Goal: Task Accomplishment & Management: Manage account settings

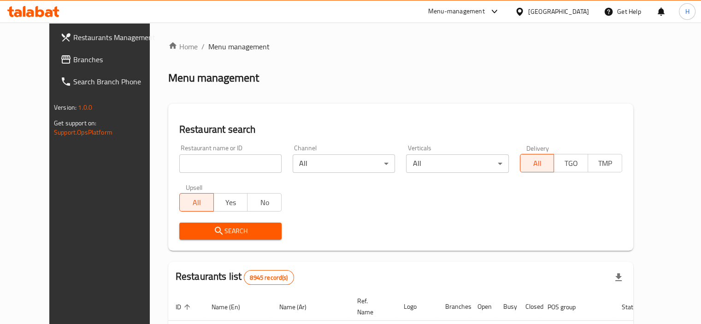
click at [73, 63] on span "Branches" at bounding box center [116, 59] width 86 height 11
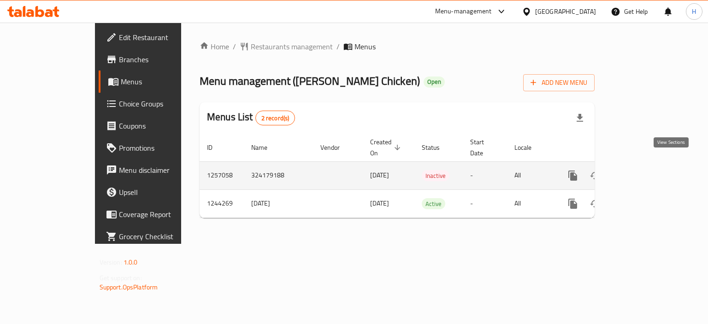
click at [643, 171] on icon "enhanced table" at bounding box center [639, 175] width 8 height 8
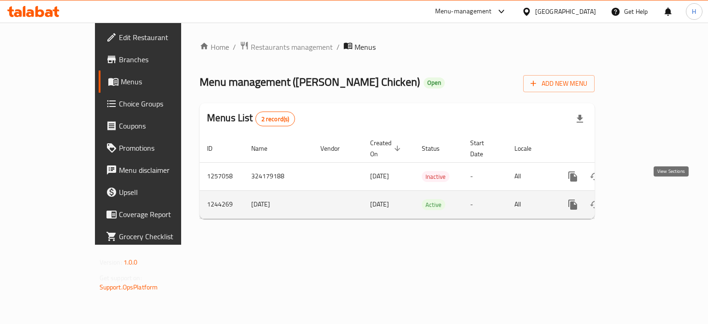
click at [645, 199] on icon "enhanced table" at bounding box center [639, 204] width 11 height 11
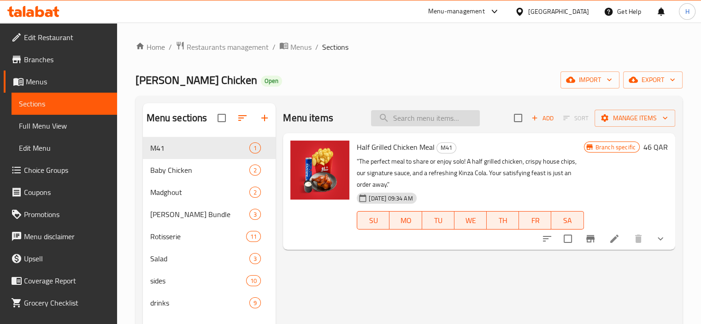
paste input "Half Grilled Chicken Meal"
type input "Half Grilled Chicken Meal"
click at [618, 235] on icon at bounding box center [614, 238] width 11 height 11
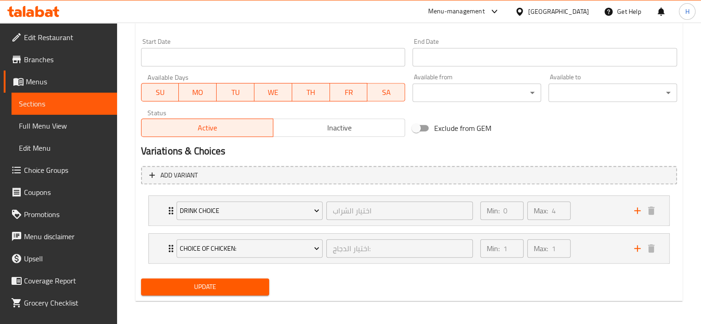
scroll to position [393, 0]
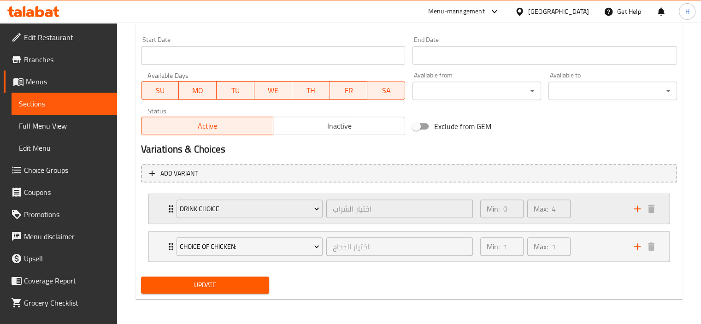
click at [169, 209] on icon "Expand" at bounding box center [171, 208] width 5 height 7
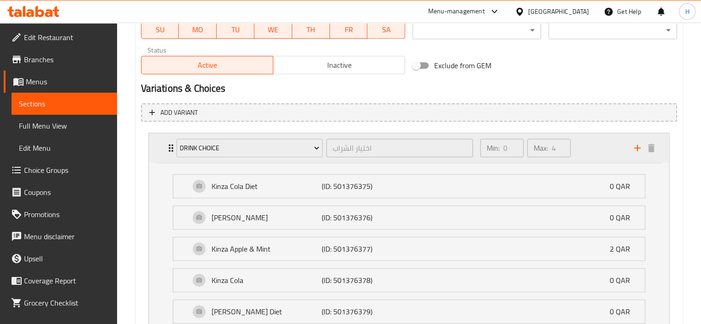
scroll to position [469, 0]
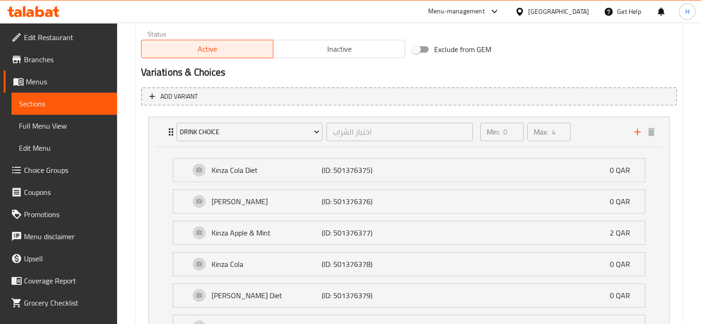
click at [53, 176] on span "Choice Groups" at bounding box center [67, 169] width 86 height 11
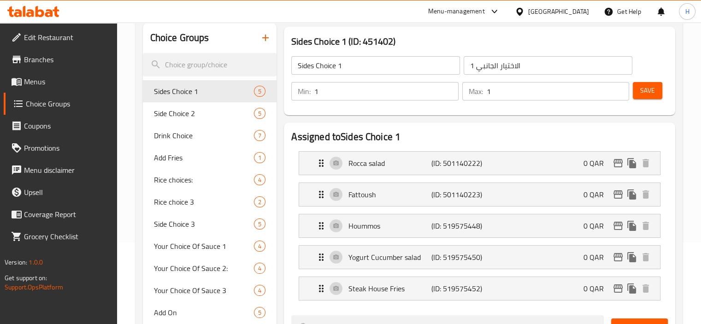
scroll to position [53, 0]
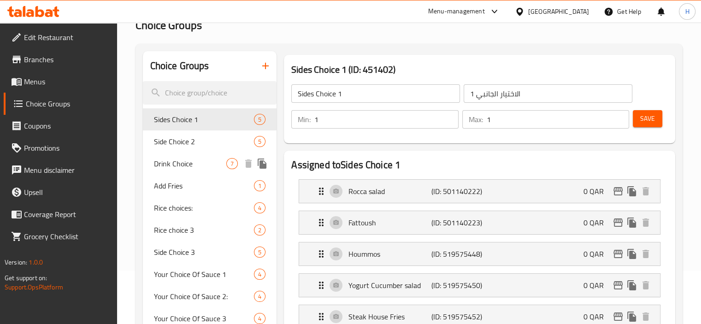
click at [194, 164] on span "Drink Choice" at bounding box center [190, 163] width 73 height 11
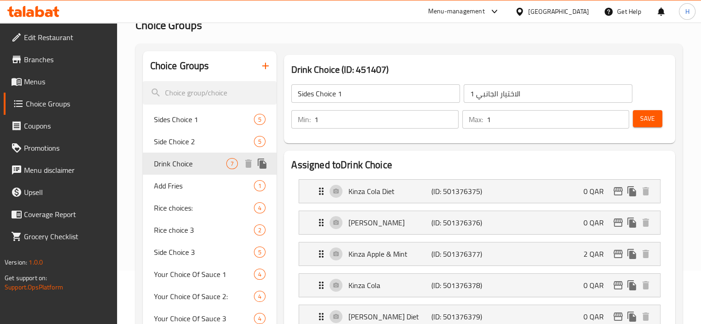
type input "Drink Choice"
type input "اختيار الشراب"
type input "0"
type input "4"
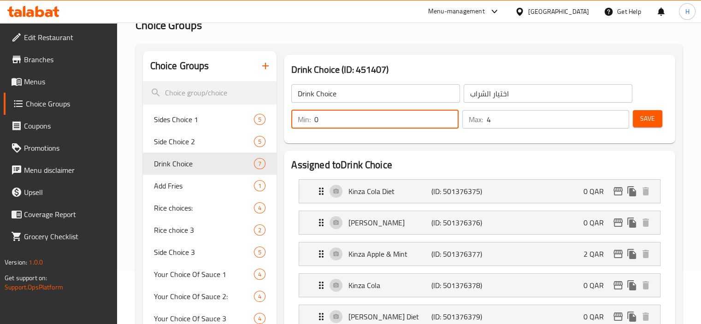
click at [385, 119] on input "0" at bounding box center [386, 119] width 144 height 18
type input "1"
click at [514, 122] on input "4" at bounding box center [558, 119] width 142 height 18
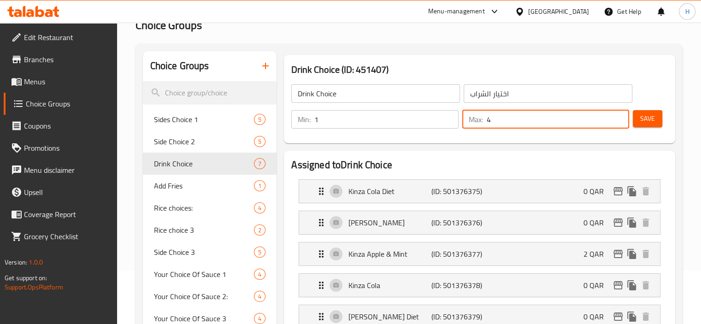
click at [514, 122] on input "4" at bounding box center [558, 119] width 142 height 18
type input "1"
click at [646, 117] on span "Save" at bounding box center [647, 119] width 15 height 12
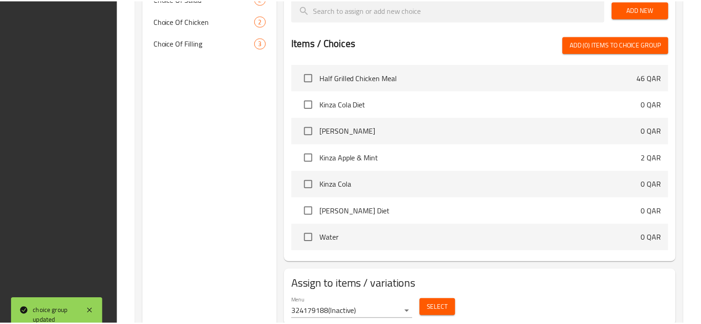
scroll to position [493, 0]
